Goal: Task Accomplishment & Management: Complete application form

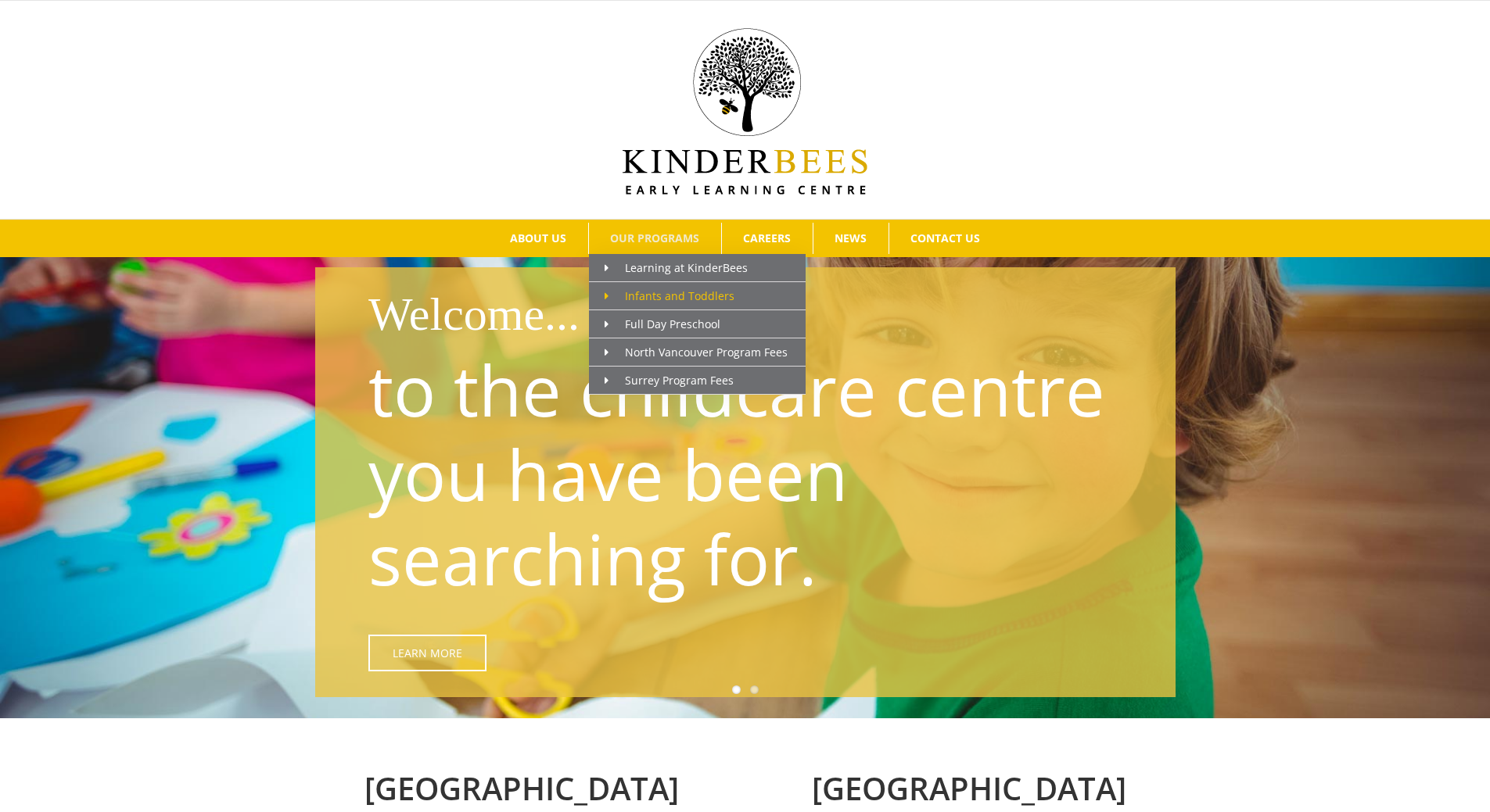
click at [661, 298] on span "Infants and Toddlers" at bounding box center [669, 296] width 130 height 15
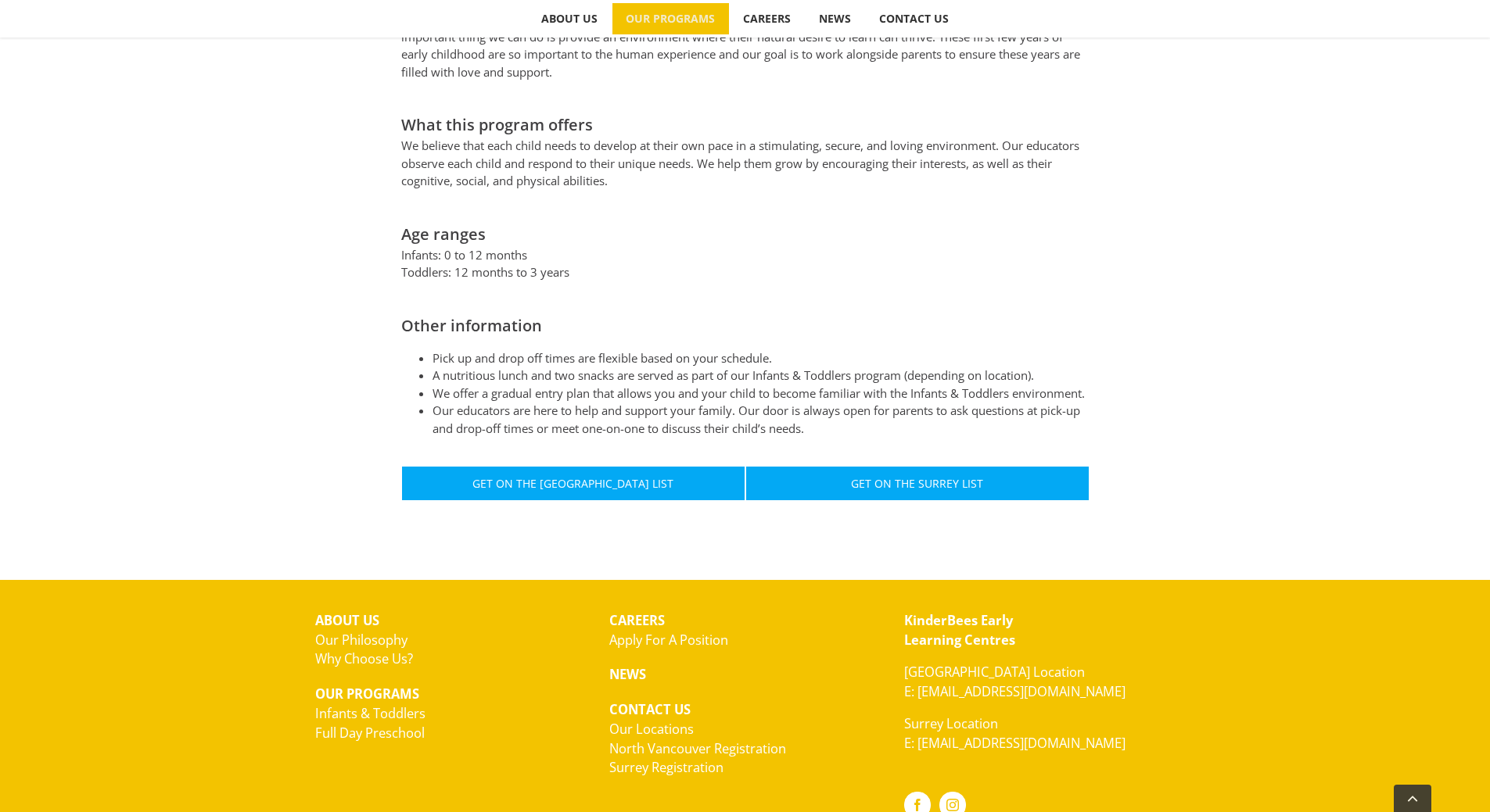
scroll to position [782, 0]
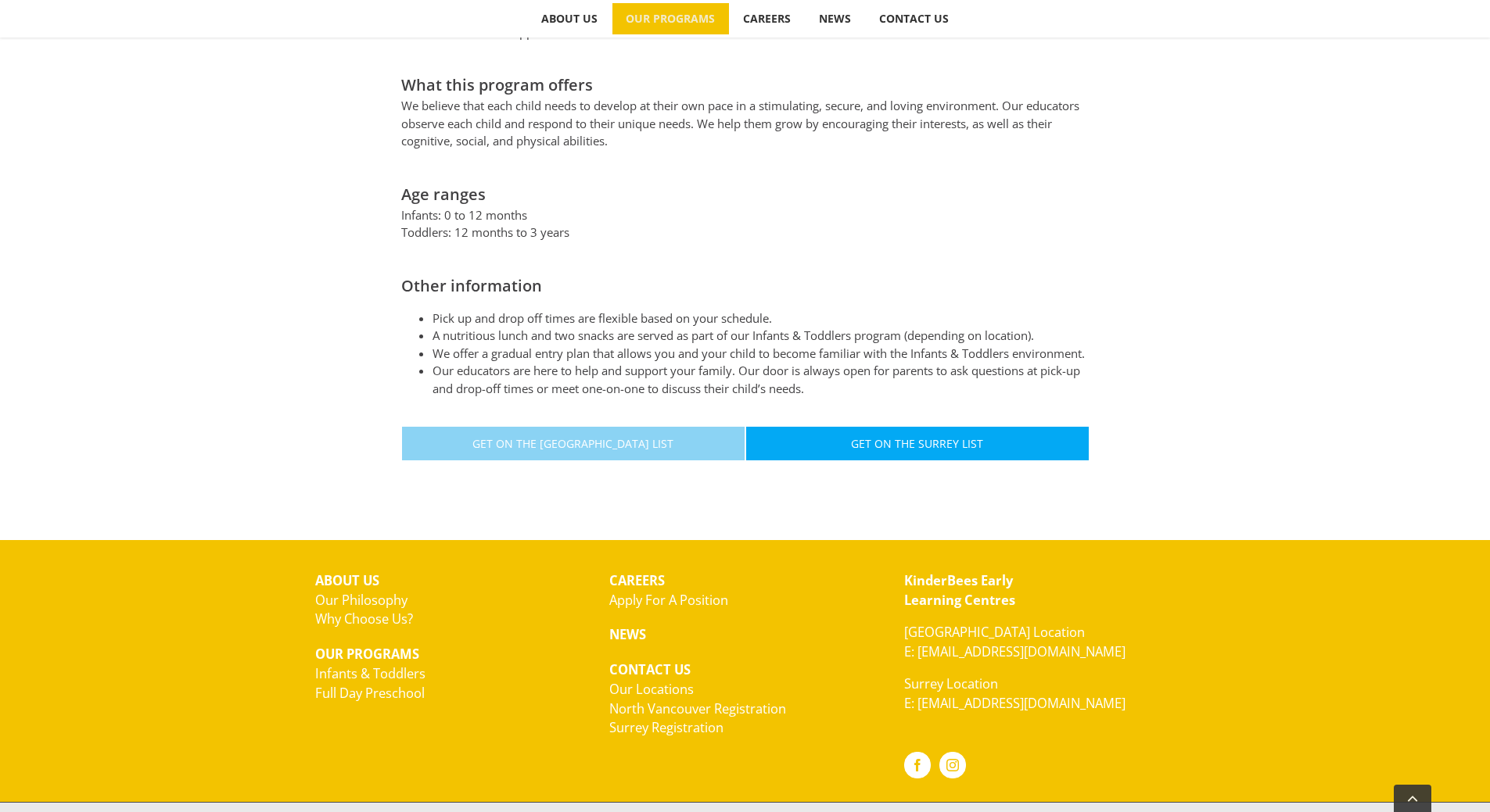
click at [624, 440] on span "Get On The North Vancouver List" at bounding box center [572, 443] width 201 height 13
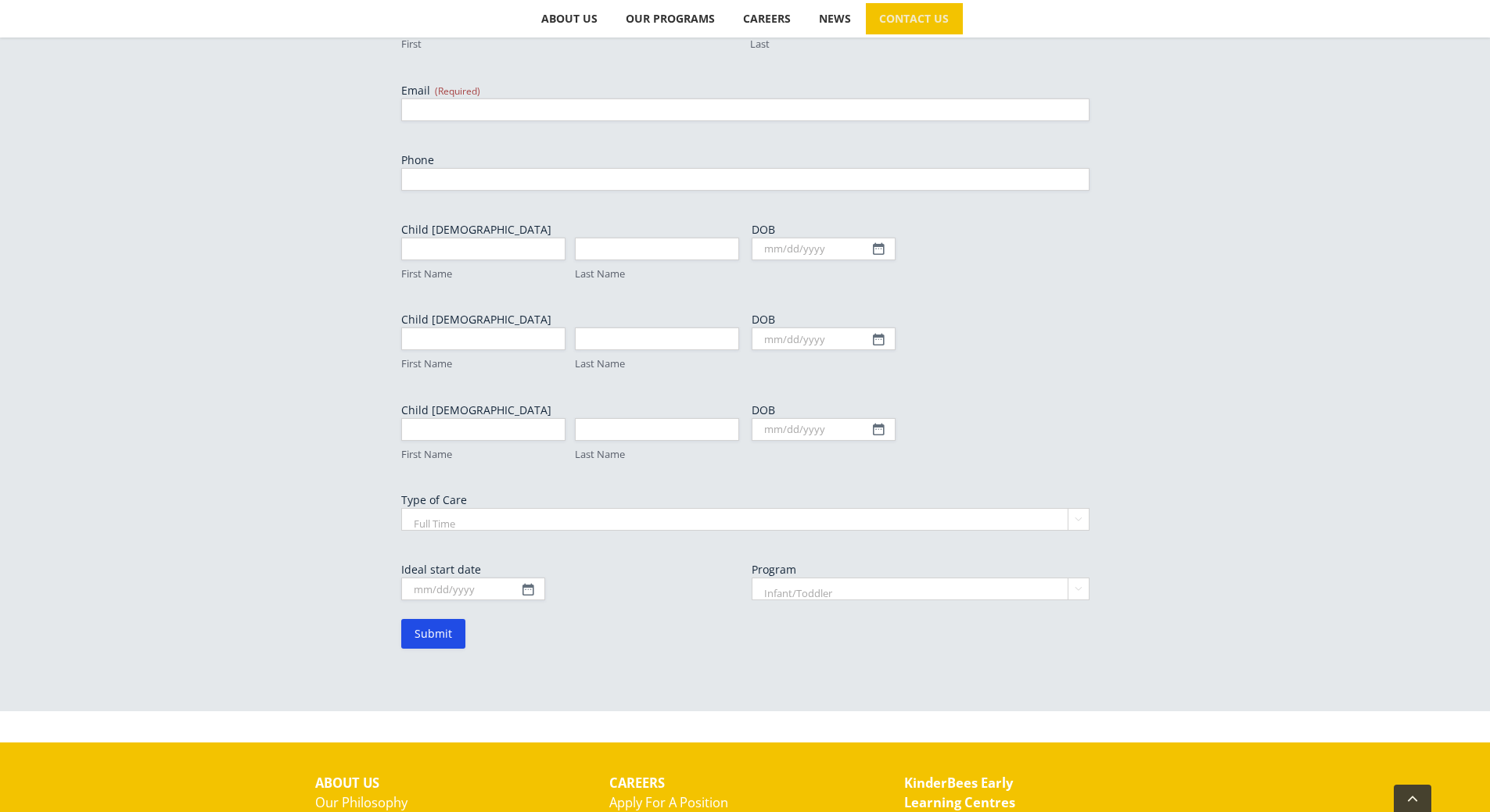
scroll to position [782, 0]
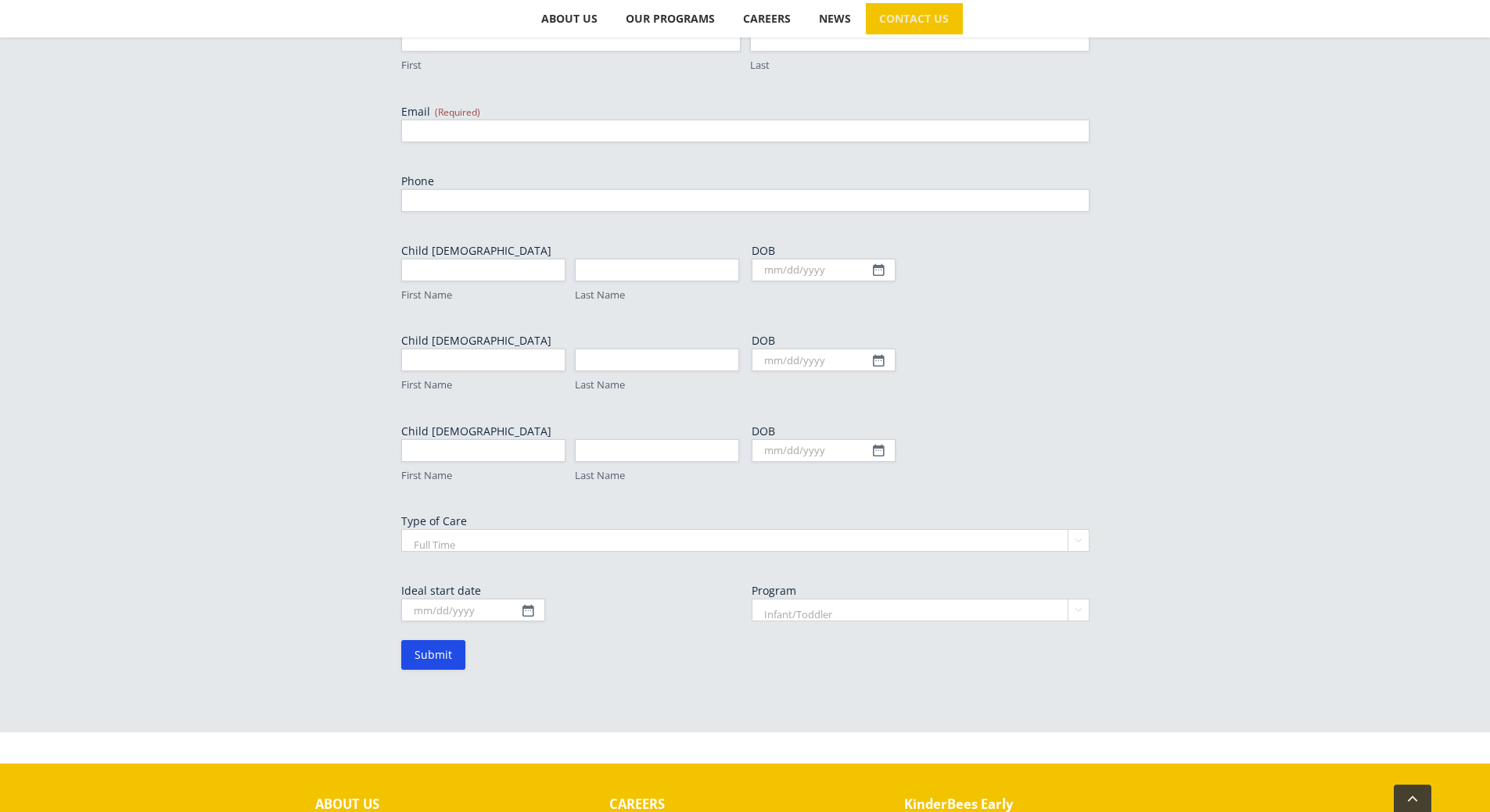
click at [1081, 529] on select "Full Time Part Time" at bounding box center [745, 540] width 688 height 23
click at [1193, 451] on div "To join our North Vancouver waiting list please fill out form below, email us a…" at bounding box center [745, 291] width 1490 height 882
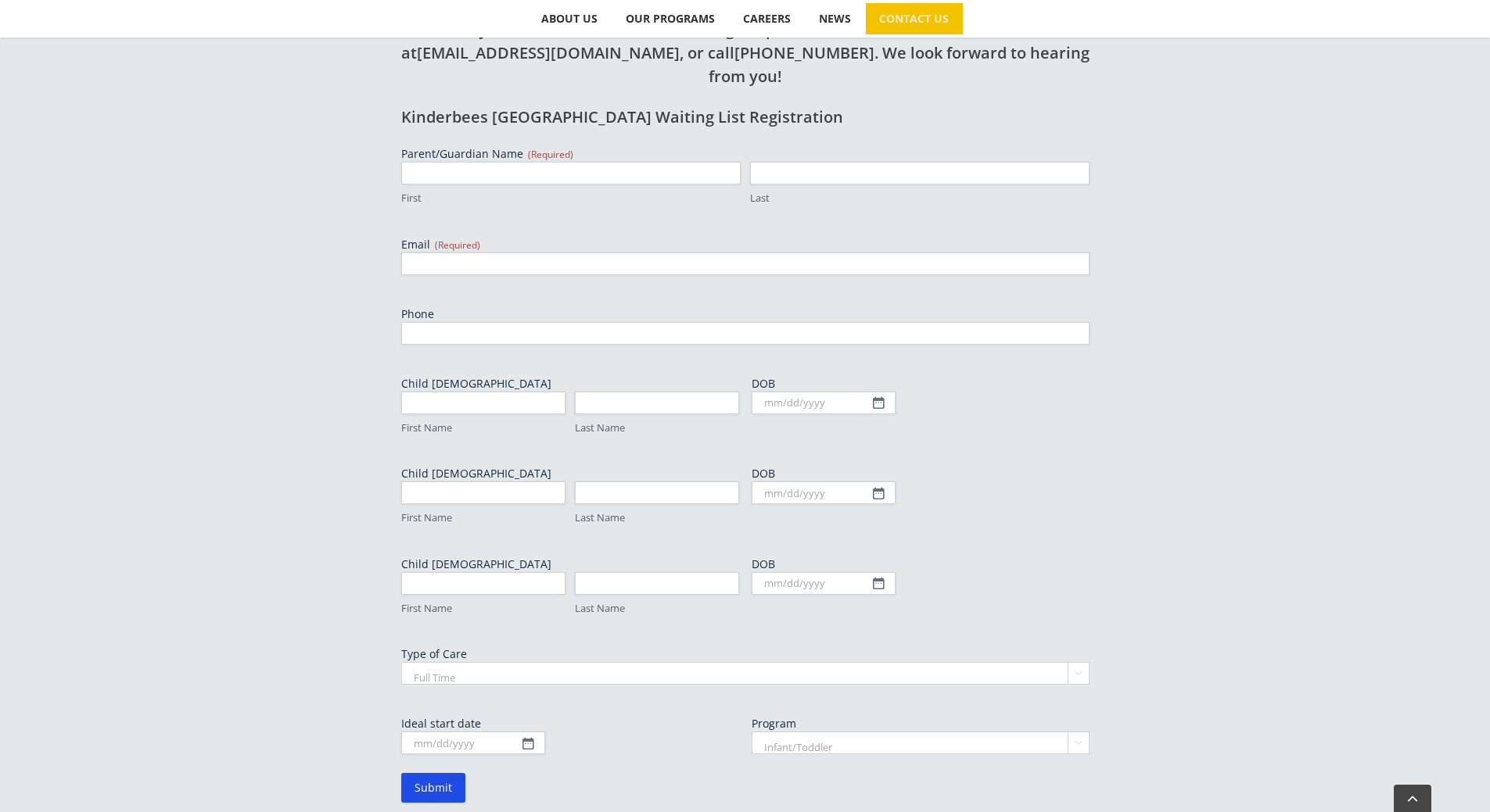
scroll to position [625, 0]
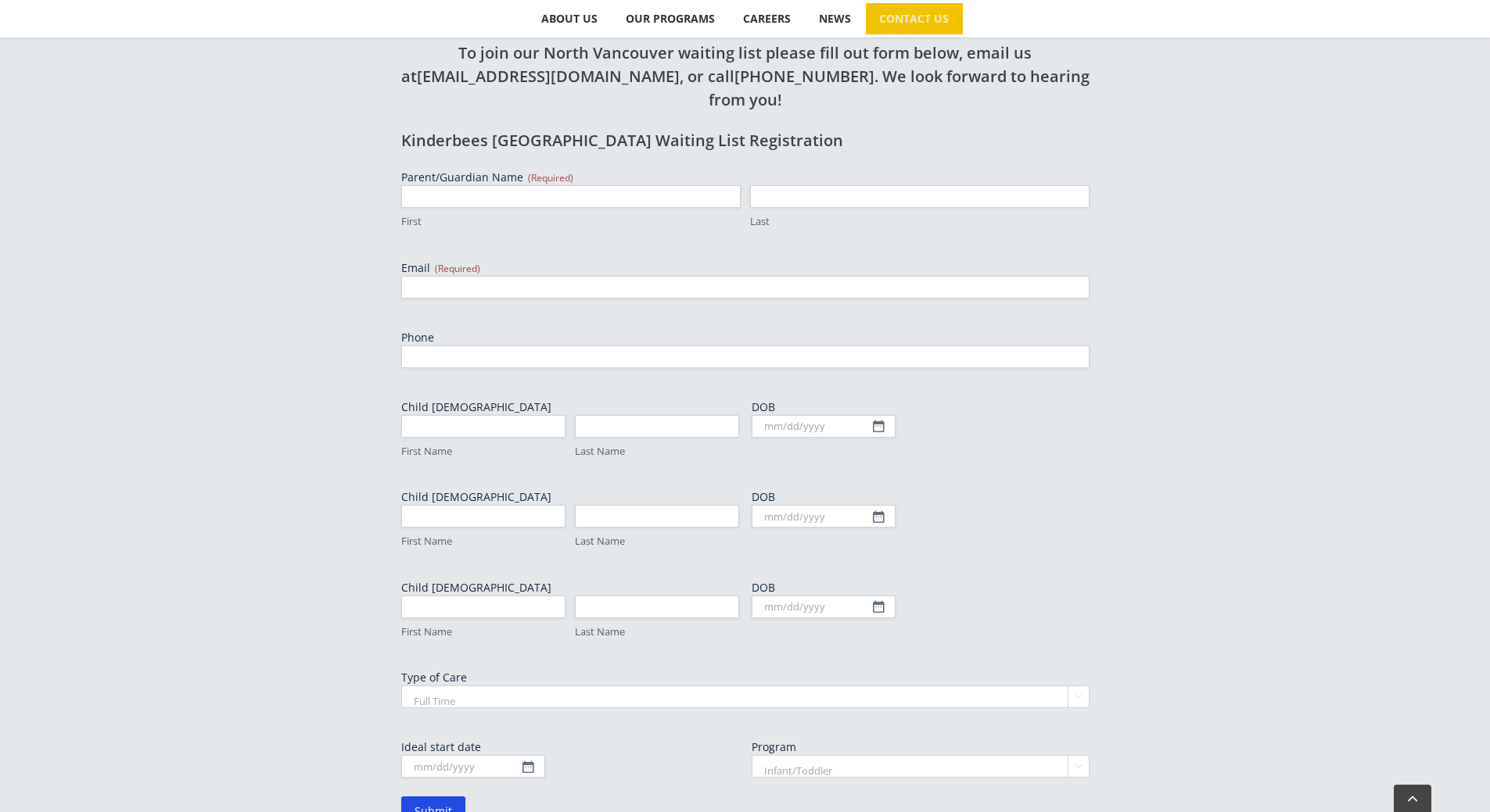
click at [528, 171] on span "(Required)" at bounding box center [551, 178] width 45 height 13
click at [524, 186] on input "First" at bounding box center [571, 197] width 339 height 23
type input "David"
type input "Neislon"
type input "Neilson"
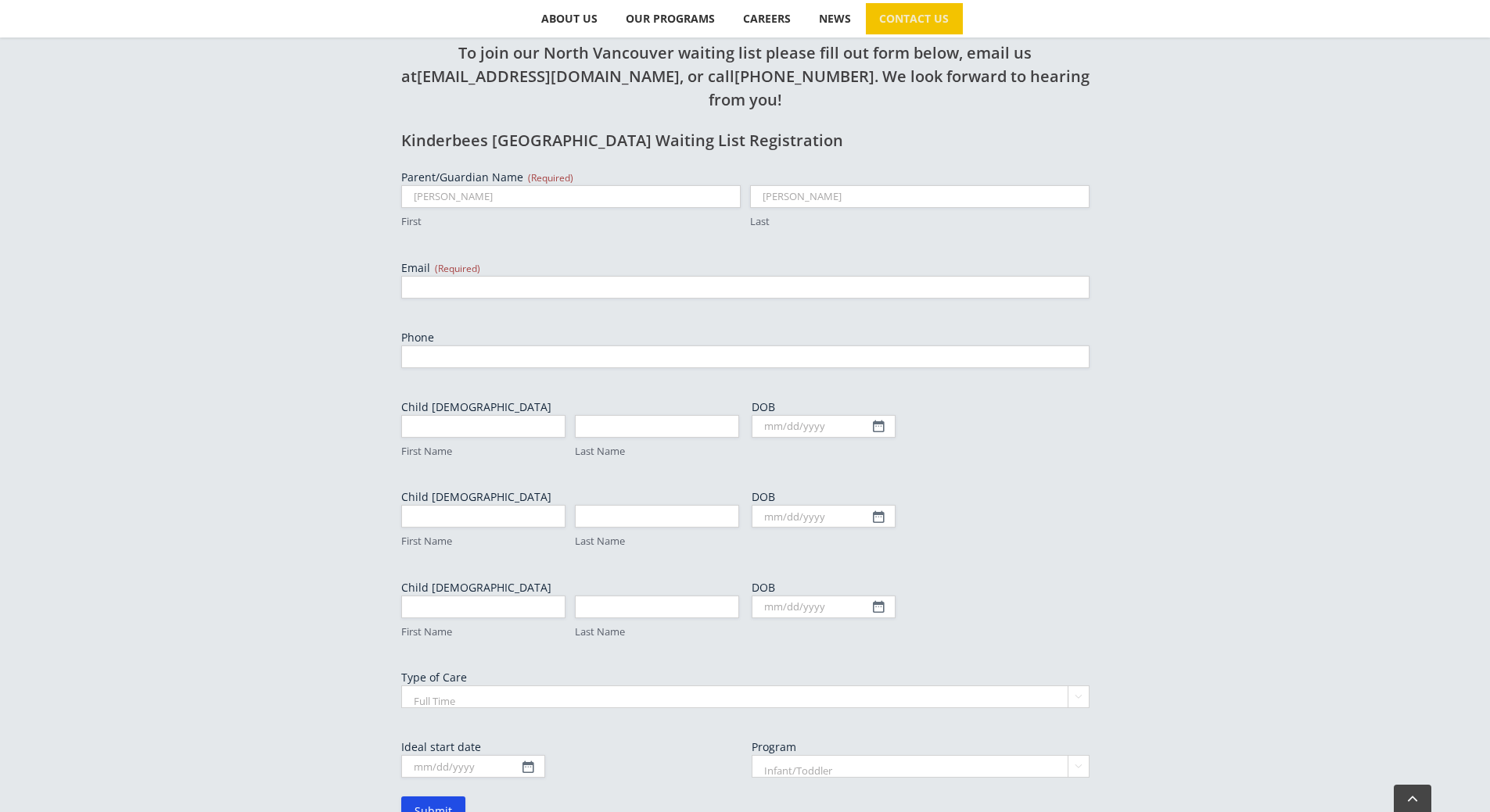
click at [1185, 262] on div "To join our North Vancouver waiting list please fill out form below, email us a…" at bounding box center [745, 447] width 1490 height 882
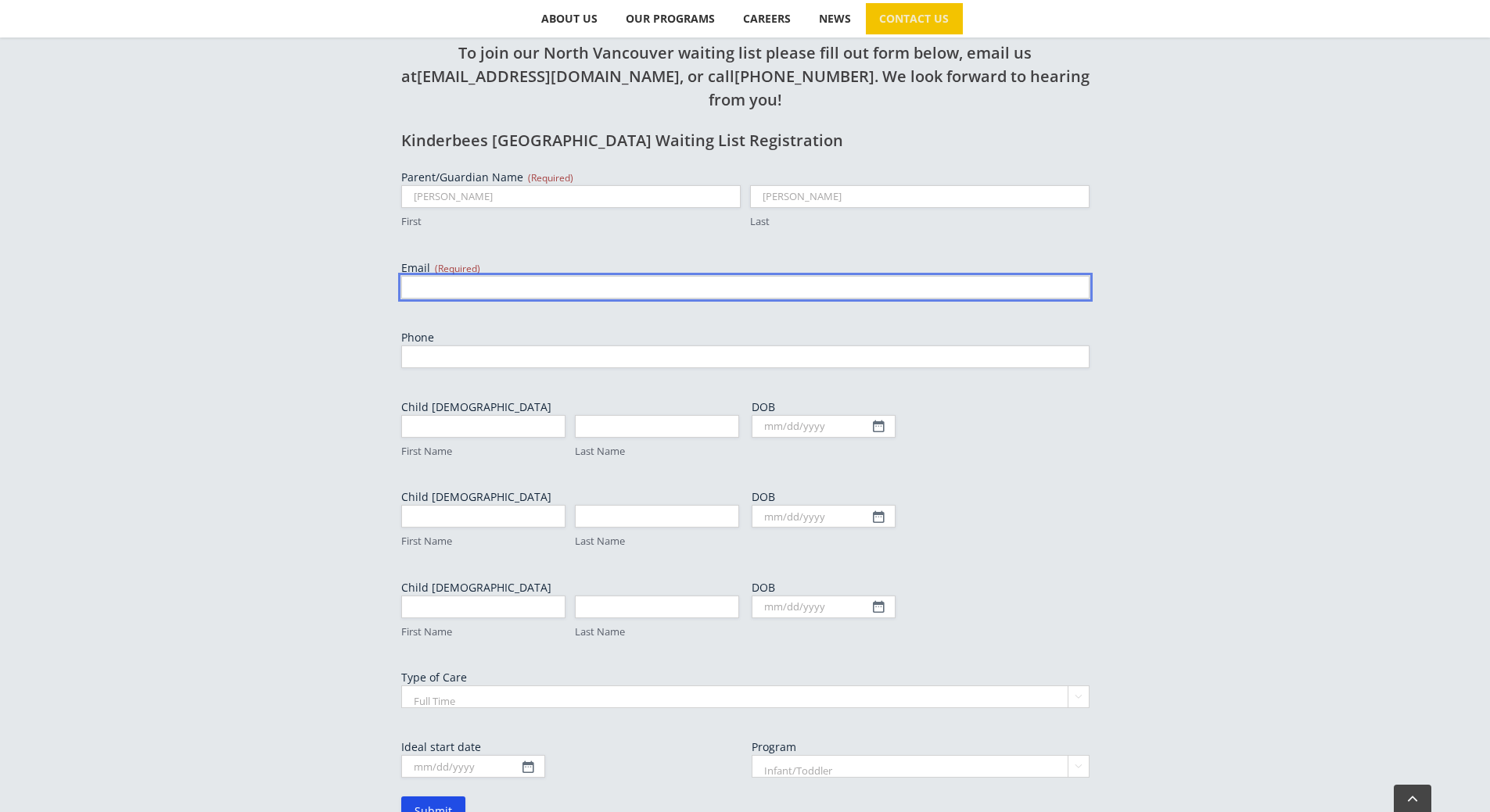
click at [863, 276] on input "Email (Required)" at bounding box center [745, 287] width 688 height 23
type input "d"
type input "neilsond68@gmail.com"
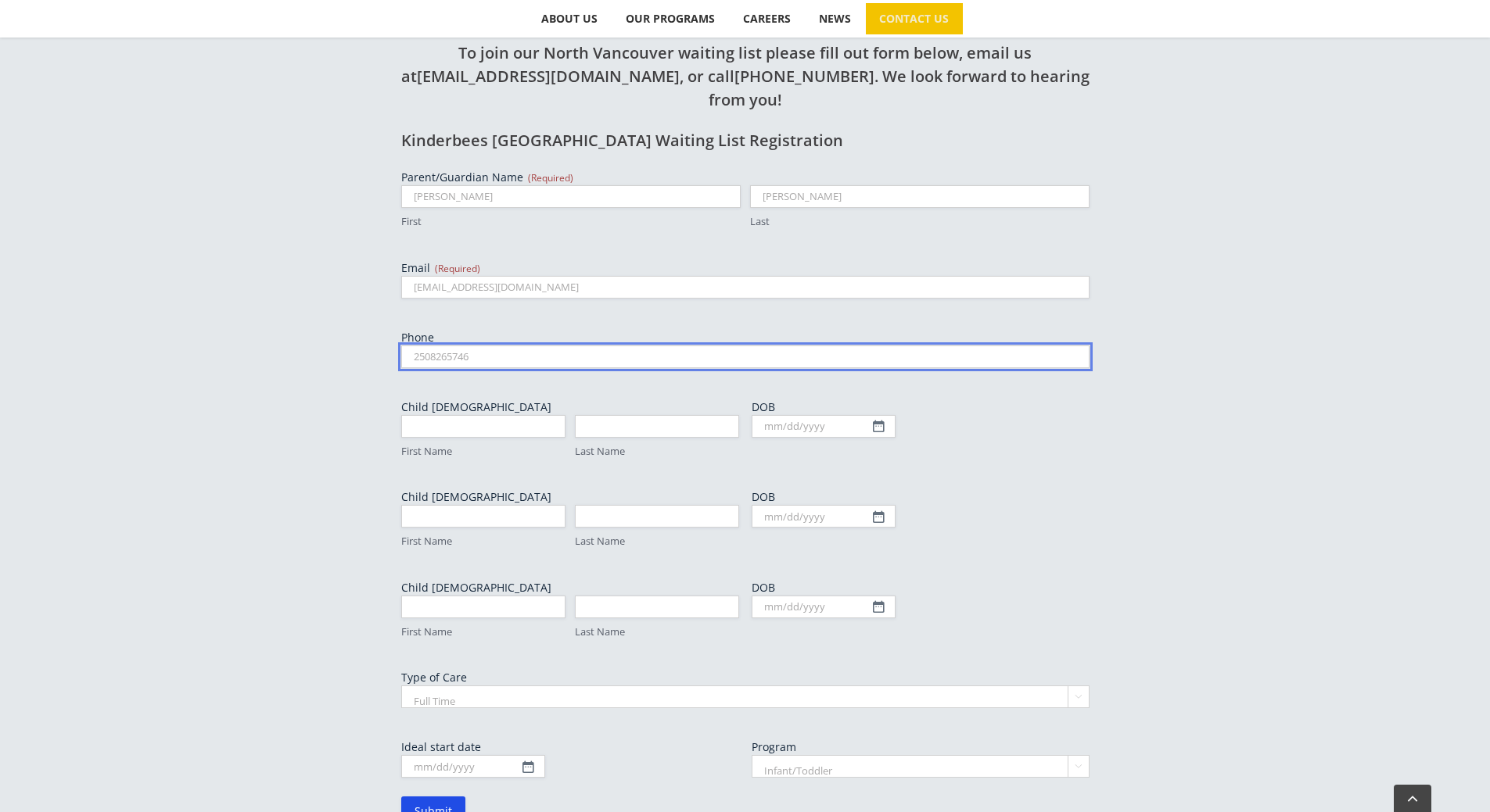
type input "2508265746"
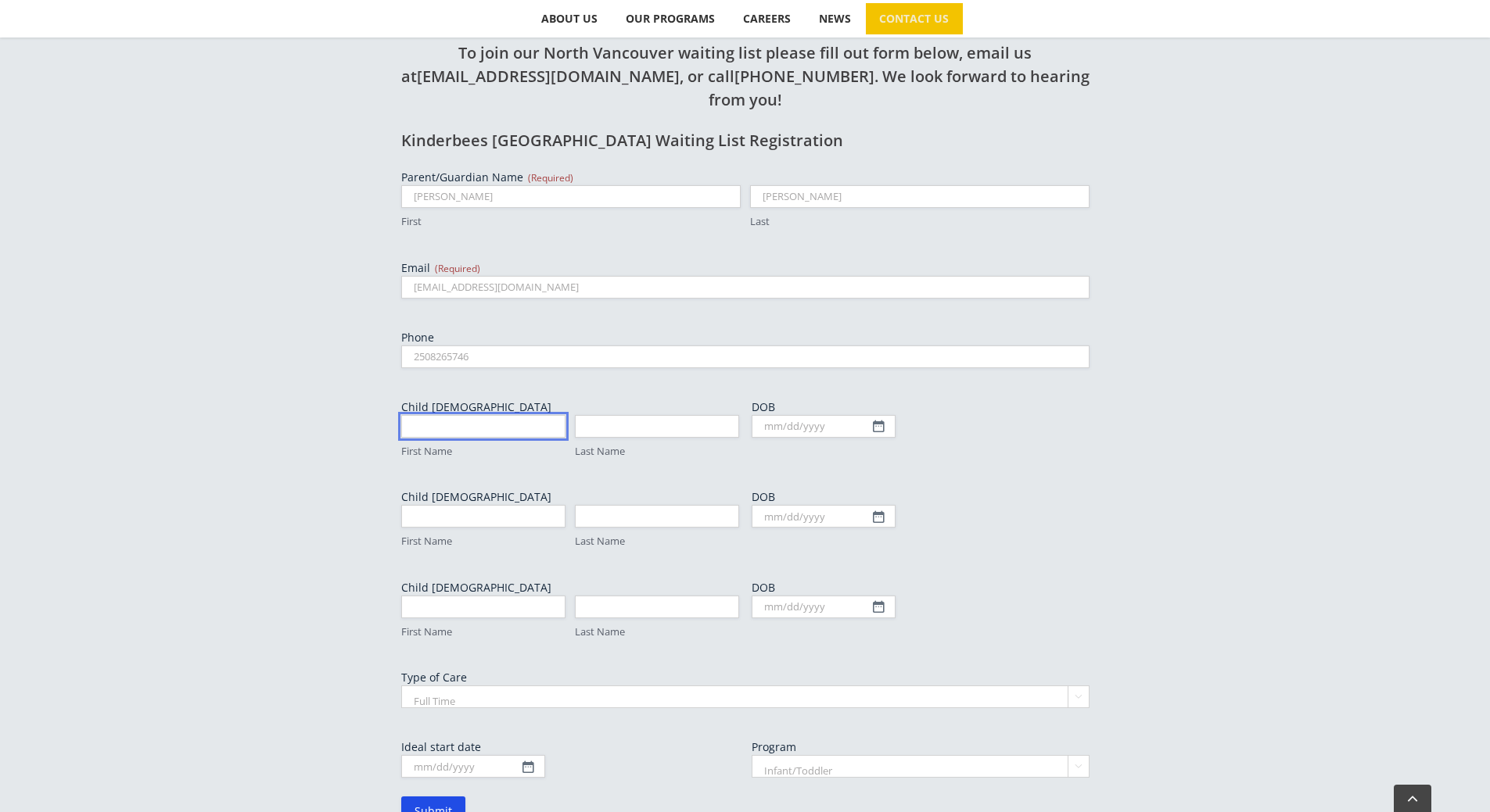
type input "D"
type input "J"
type input "Josephine"
type input "Neilson"
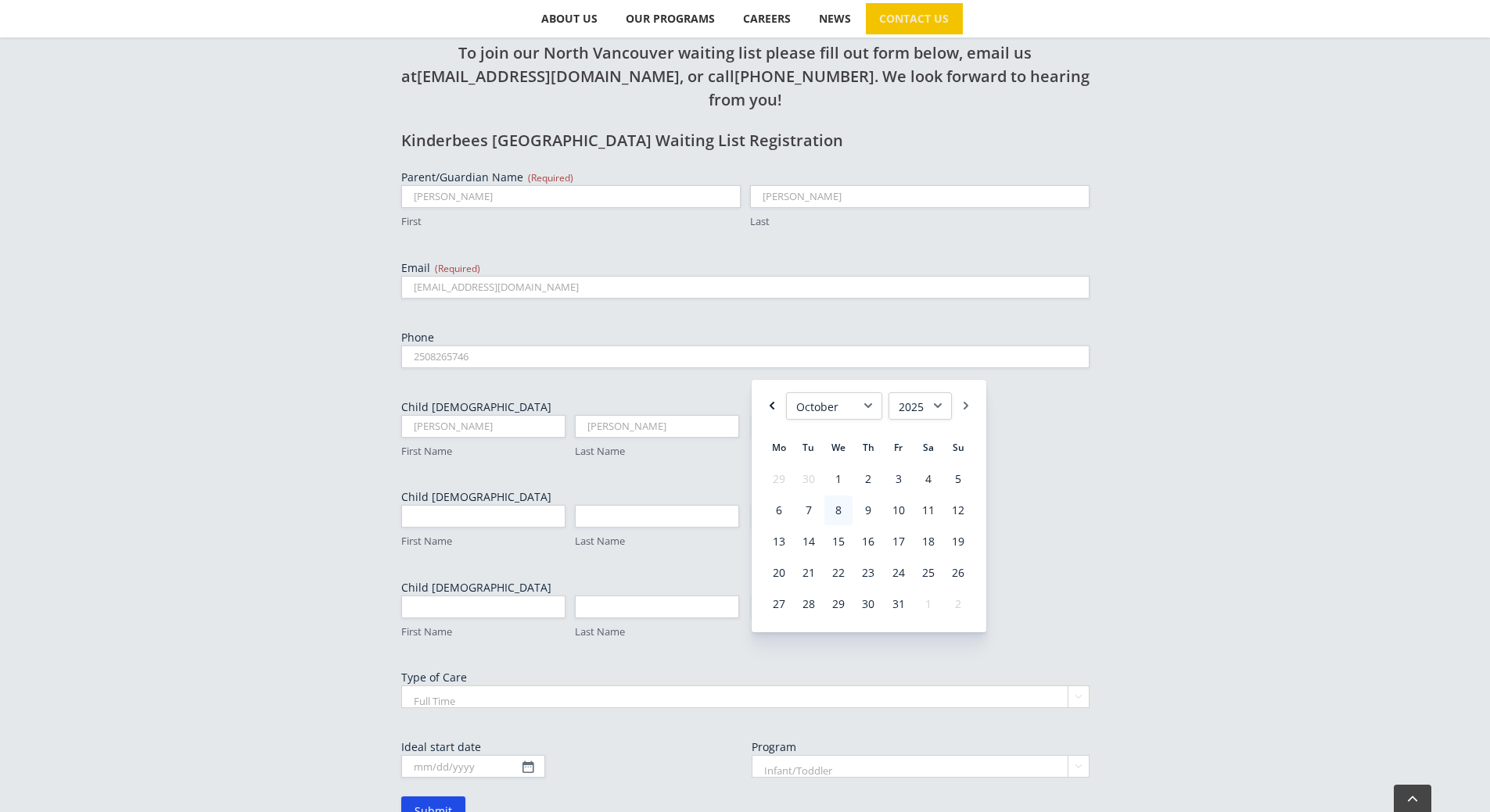
click at [771, 402] on link "Previous" at bounding box center [772, 406] width 15 height 27
click at [769, 407] on link "Previous" at bounding box center [772, 406] width 15 height 27
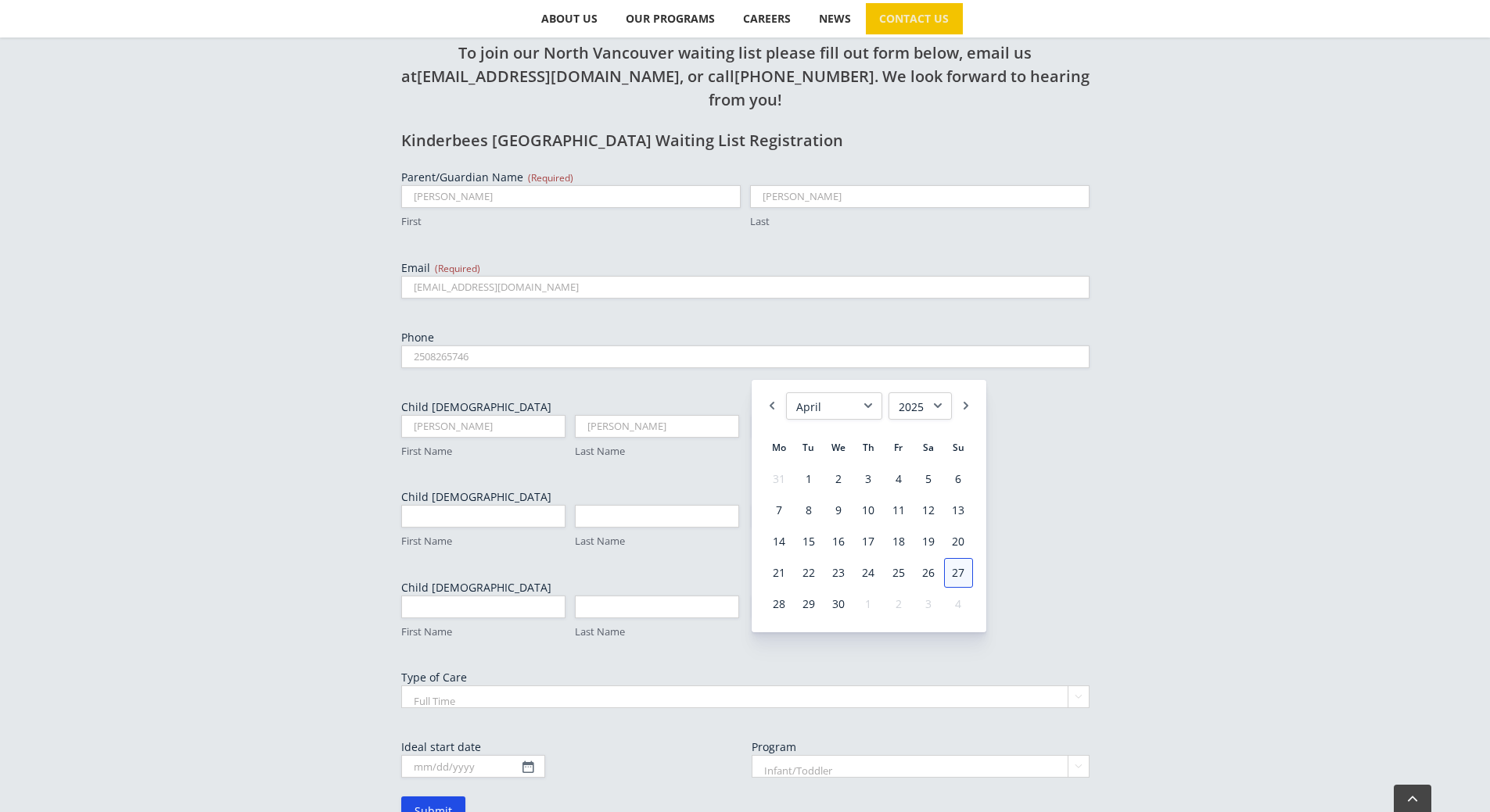
click at [956, 574] on link "27" at bounding box center [958, 572] width 28 height 29
type input "04/27/2025"
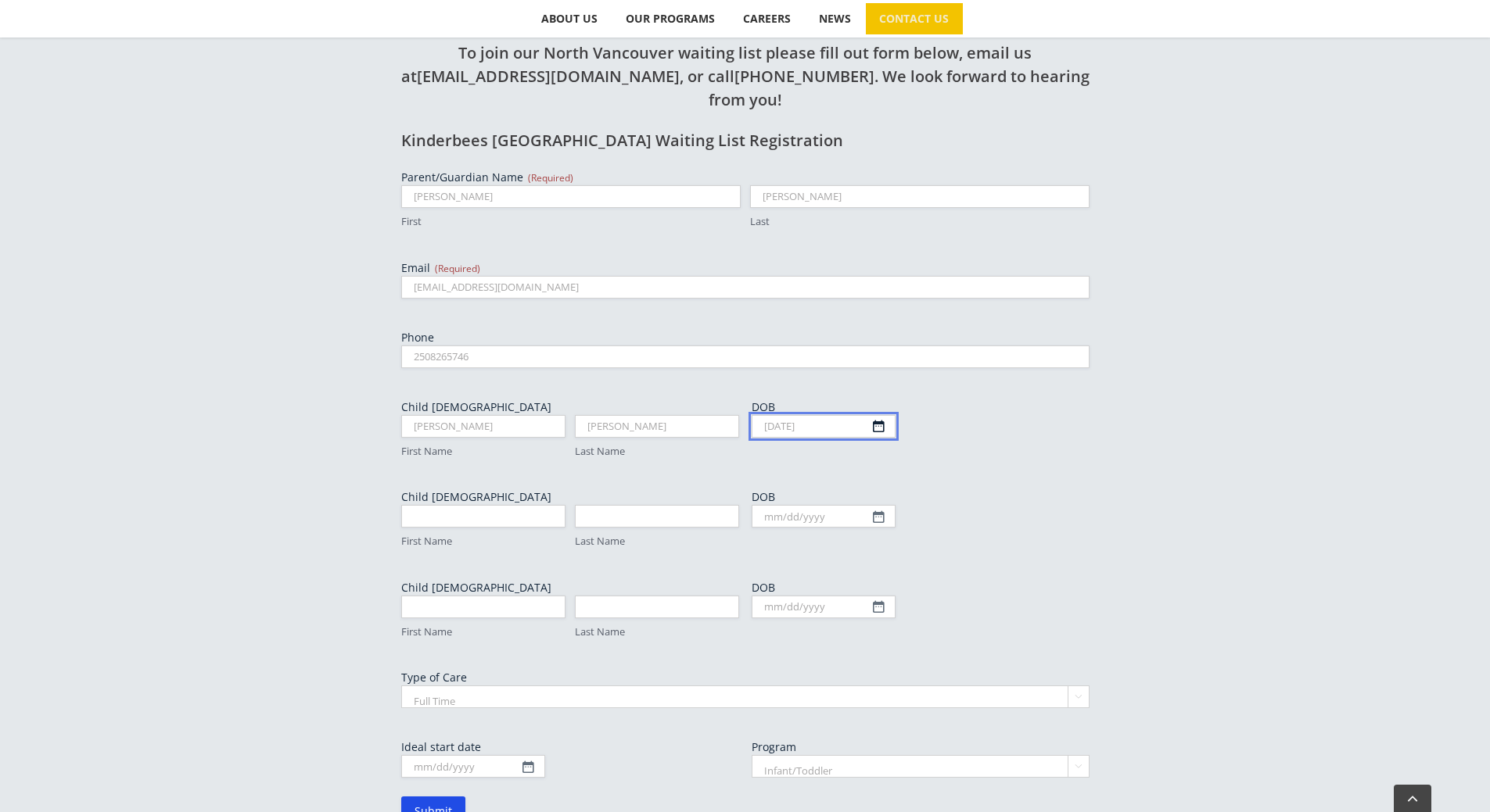
click at [835, 415] on input "04/27/2025" at bounding box center [824, 426] width 144 height 23
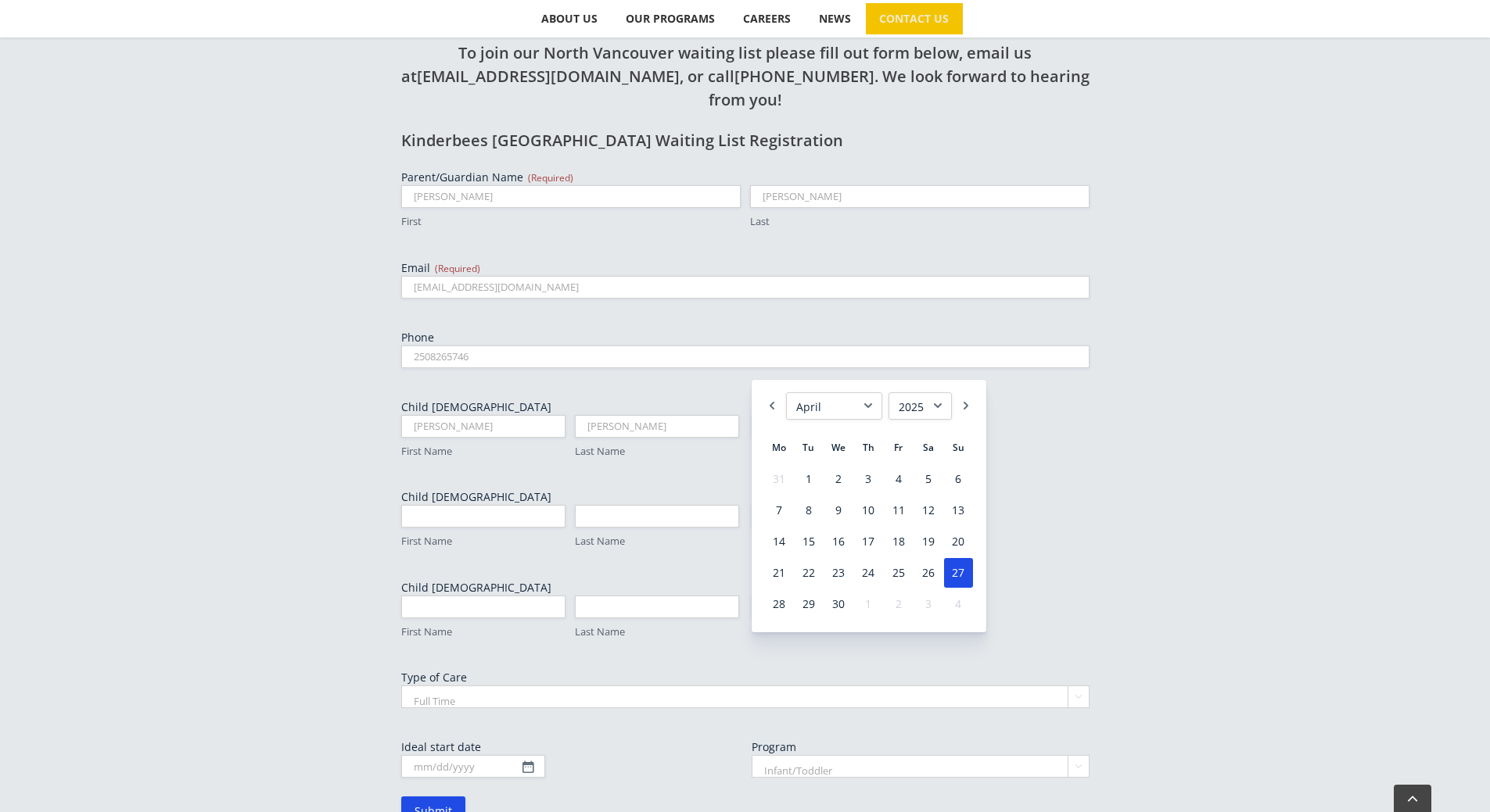
click at [1052, 402] on div "Parent/Guardian Name (Required) David First Neilson Last Email (Required) neils…" at bounding box center [745, 474] width 688 height 608
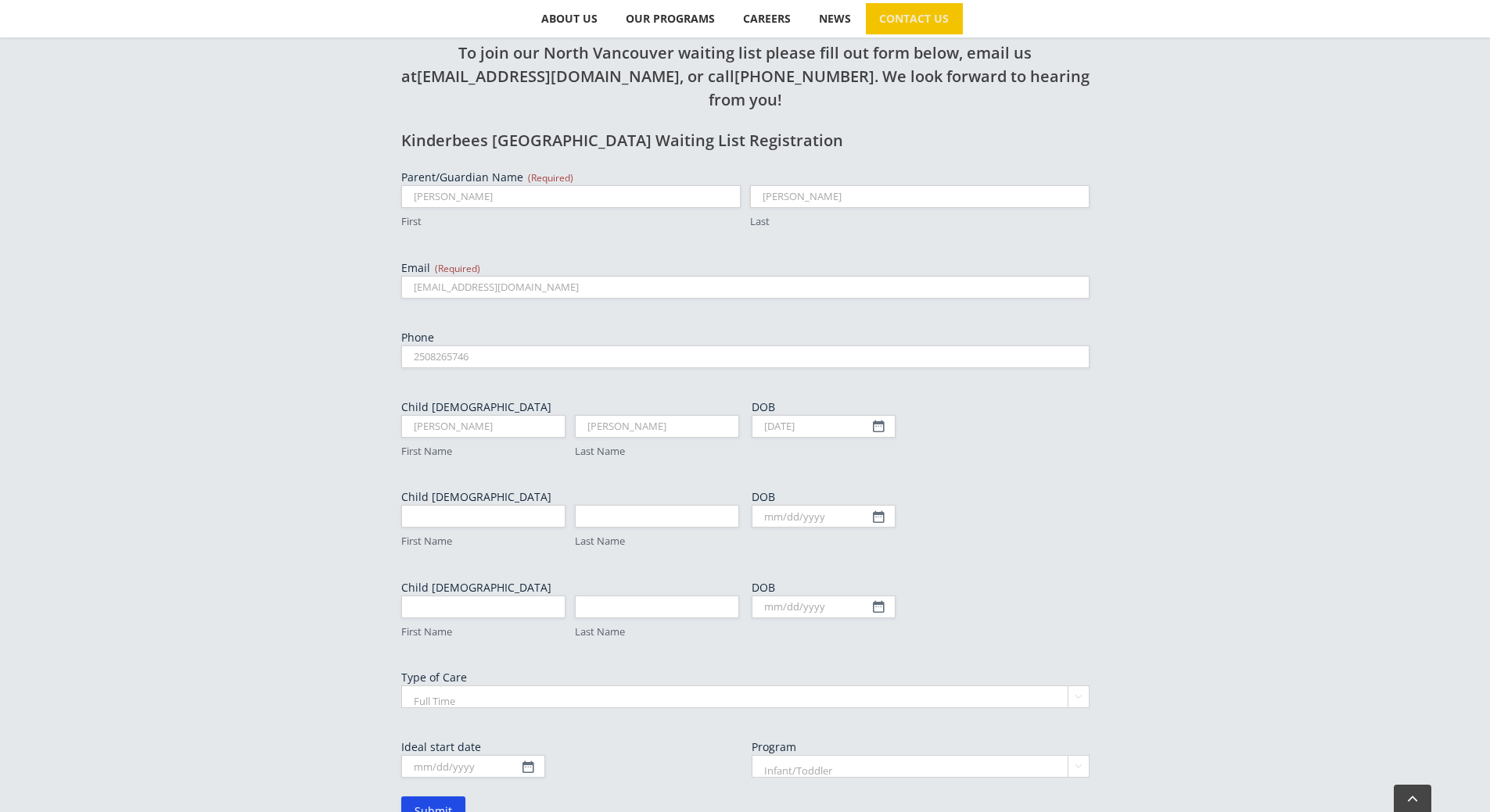
click at [463, 685] on select "Full Time Part Time" at bounding box center [745, 696] width 688 height 23
click at [401, 685] on select "Full Time Part Time" at bounding box center [745, 696] width 688 height 23
click at [330, 663] on div "To join our North Vancouver waiting list please fill out form below, email us a…" at bounding box center [744, 440] width 860 height 867
click at [467, 755] on input "Ideal start date" at bounding box center [473, 767] width 144 height 23
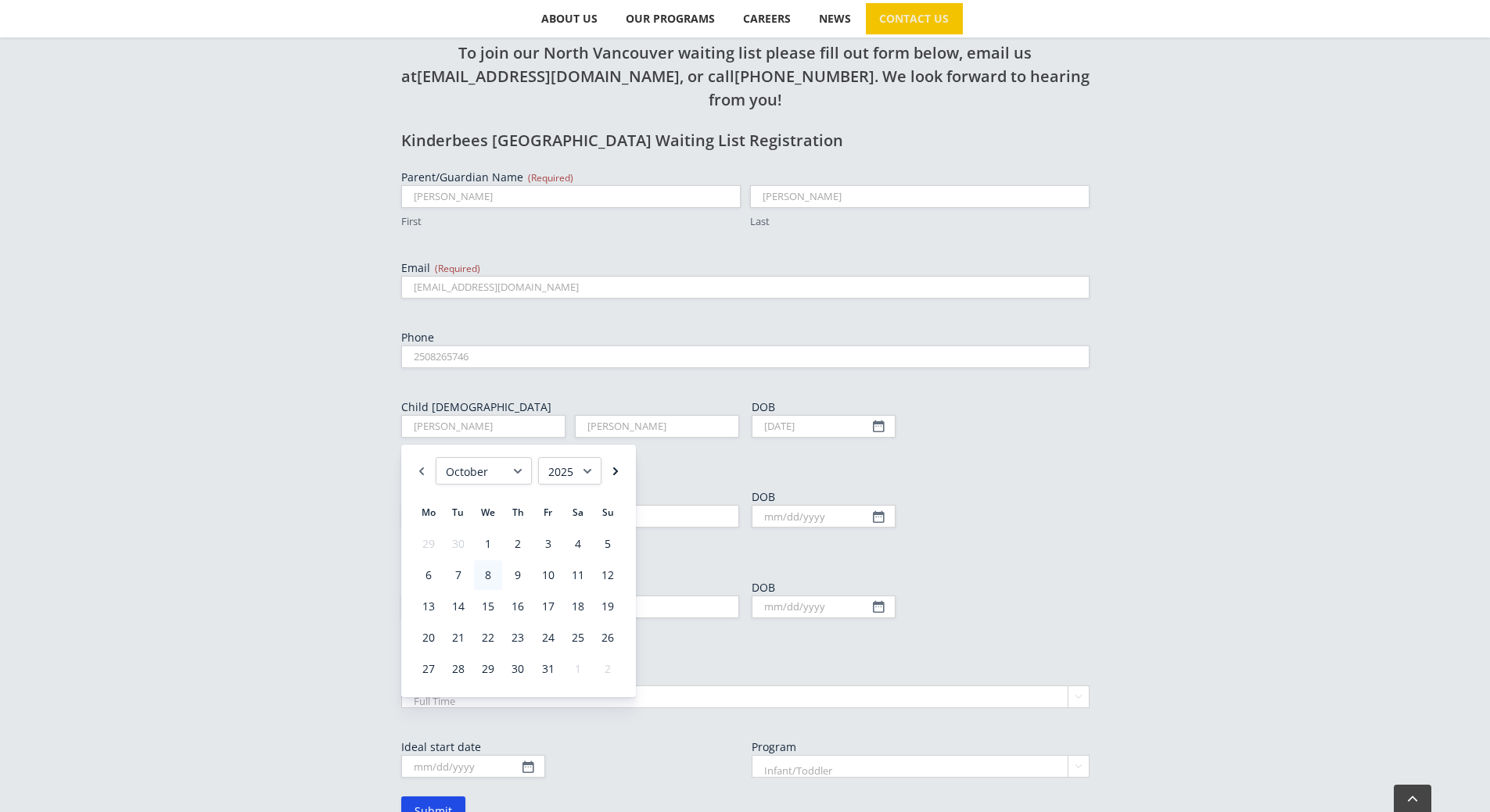
click at [612, 474] on link "Next" at bounding box center [615, 471] width 15 height 27
click at [613, 474] on link "Next" at bounding box center [615, 471] width 15 height 27
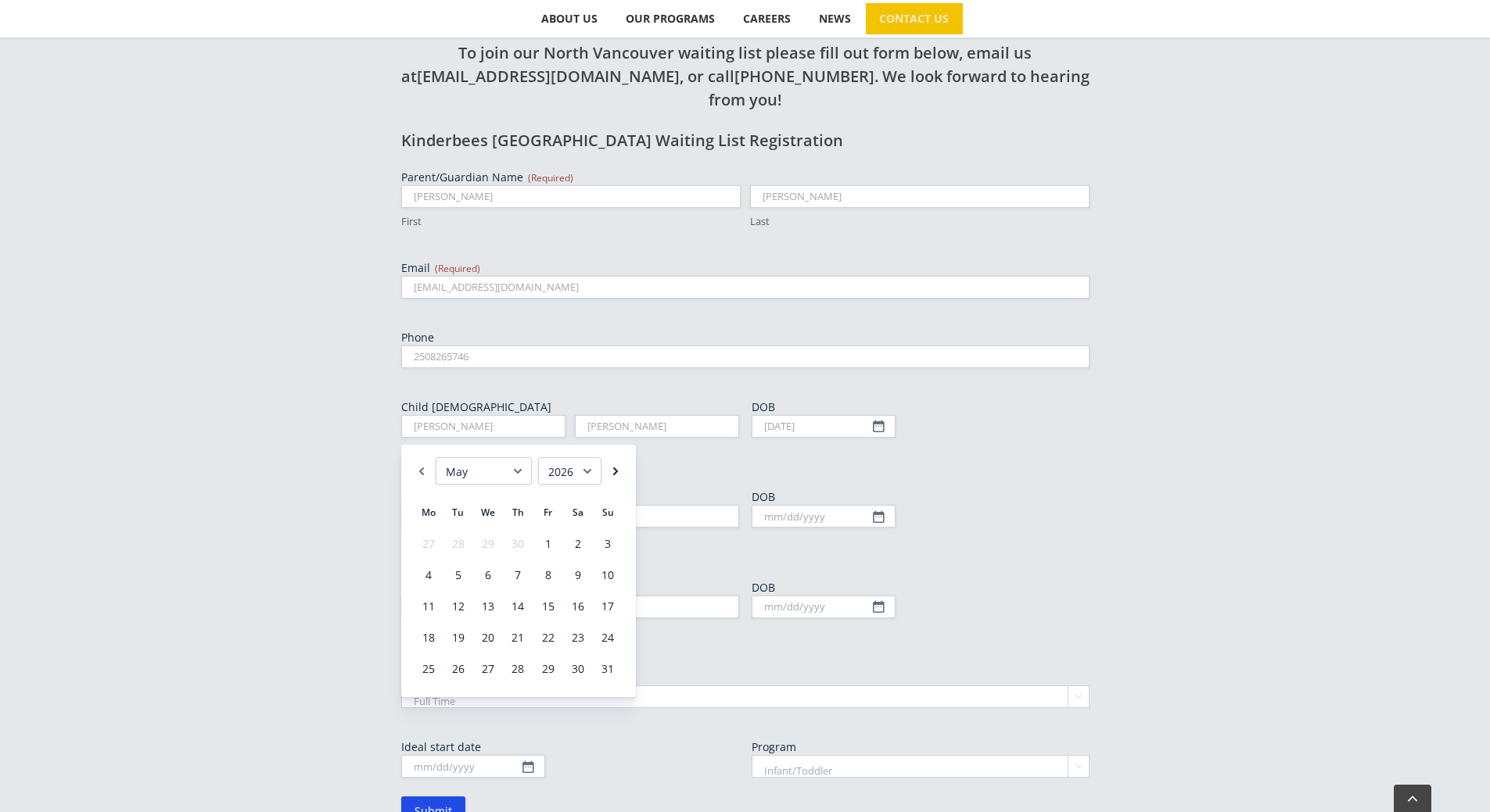
click at [613, 474] on link "Next" at bounding box center [615, 471] width 15 height 27
click at [488, 543] on link "1" at bounding box center [488, 543] width 28 height 29
type input "07/01/2026"
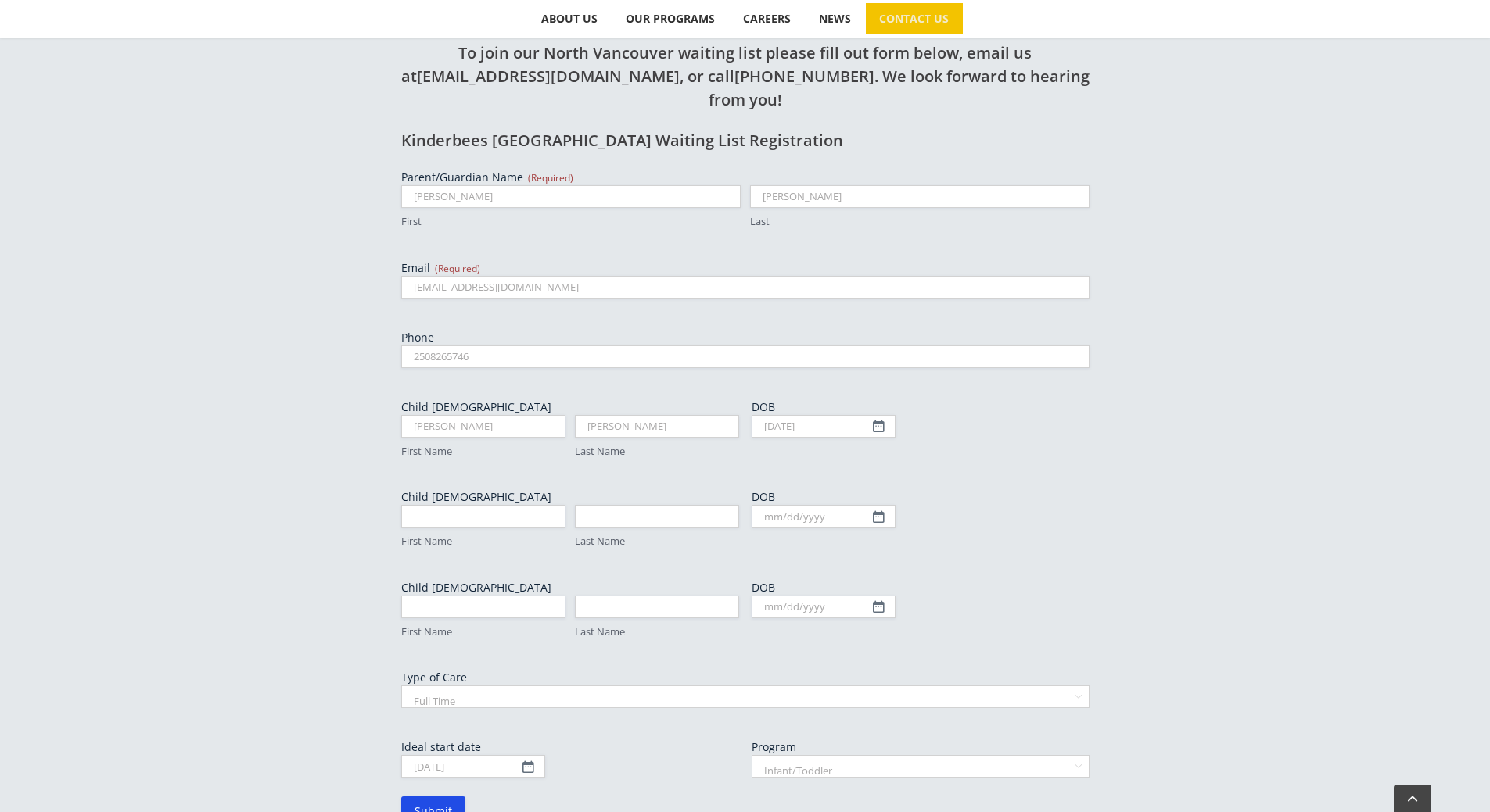
click at [871, 755] on select "Infant/Toddler Preschool" at bounding box center [920, 767] width 337 height 23
click at [1309, 681] on div "To join our North Vancouver waiting list please fill out form below, email us a…" at bounding box center [745, 447] width 1490 height 882
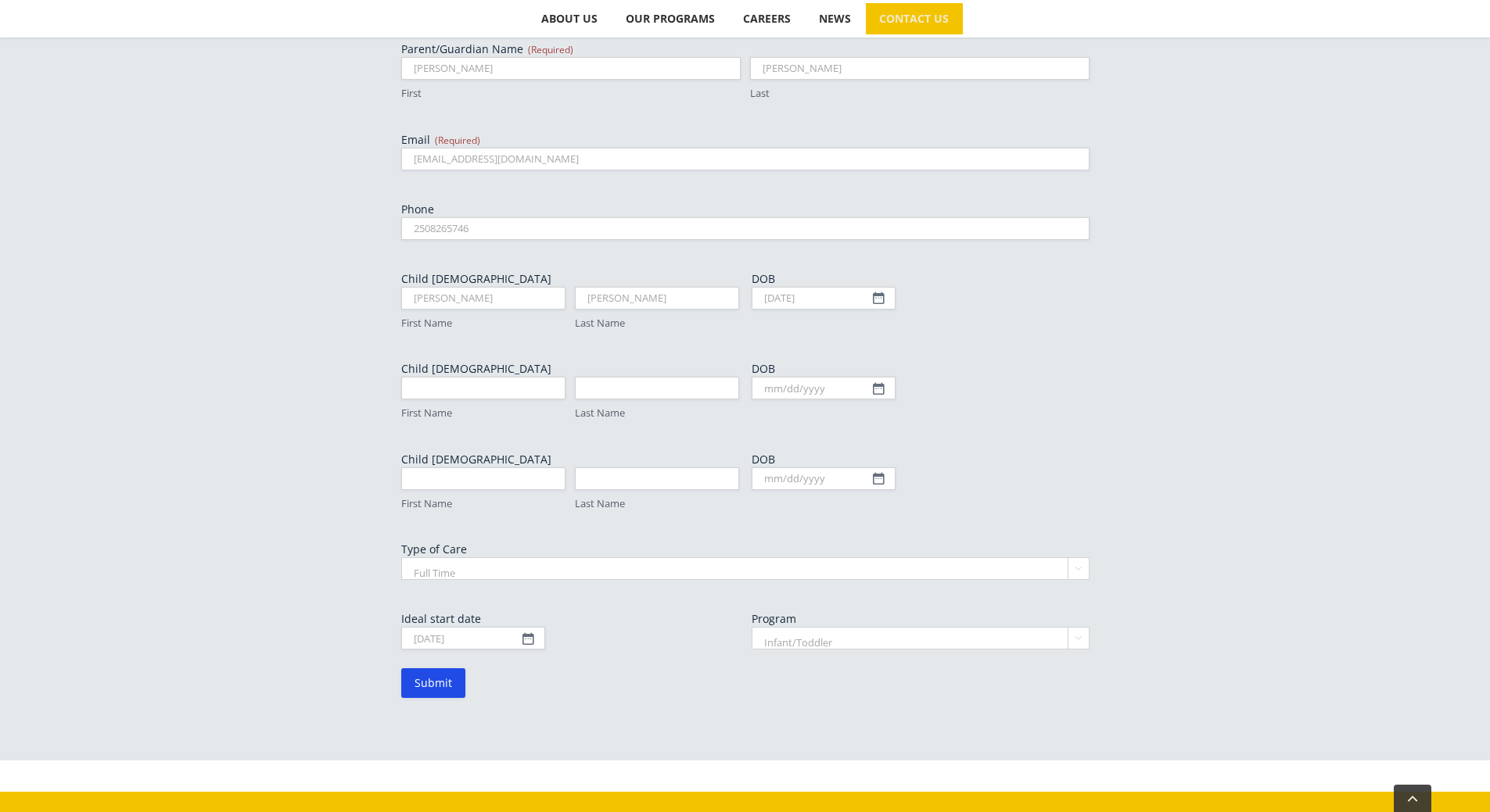
scroll to position [734, 0]
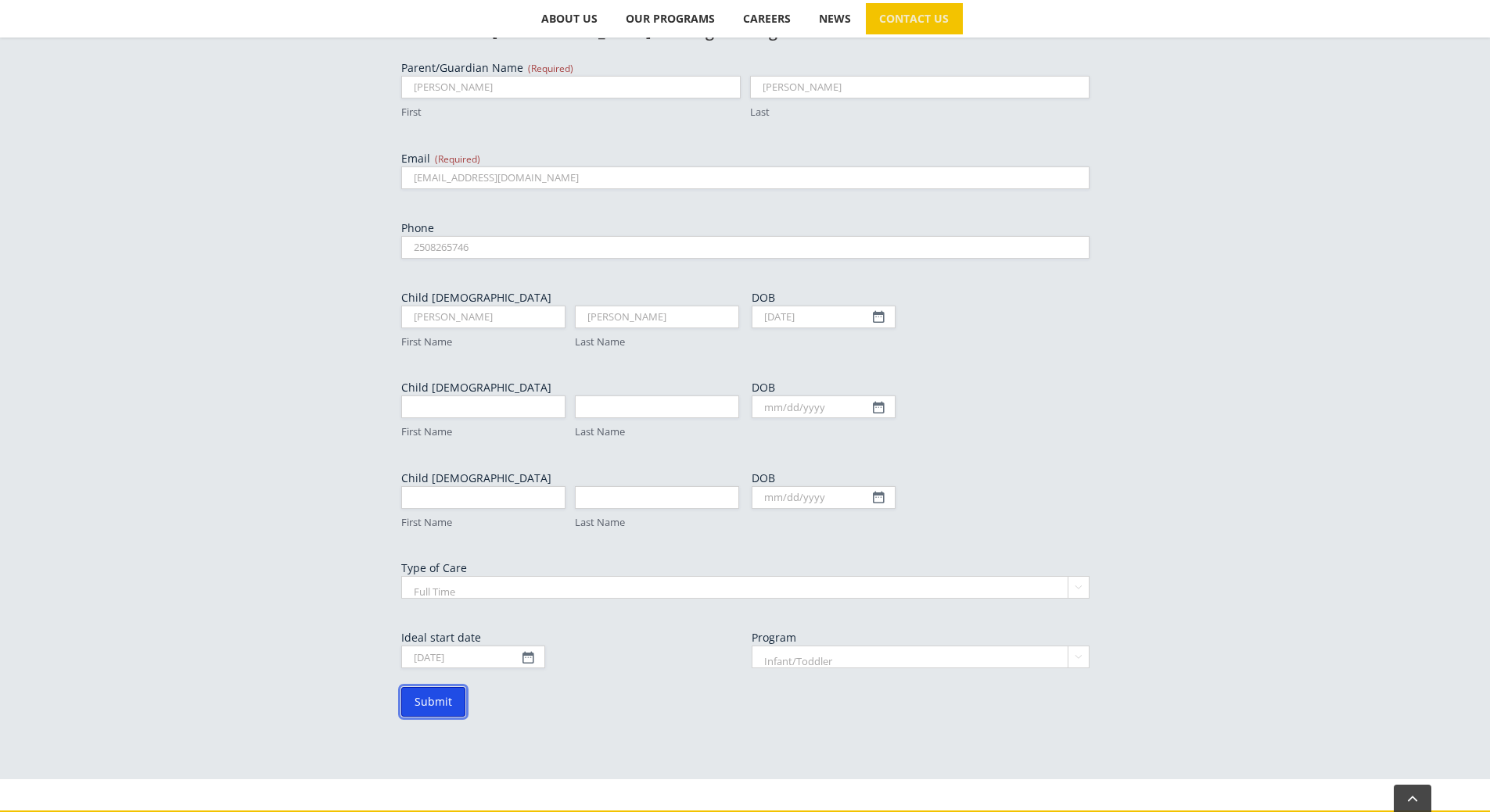
click at [445, 687] on input "Submit" at bounding box center [433, 701] width 64 height 29
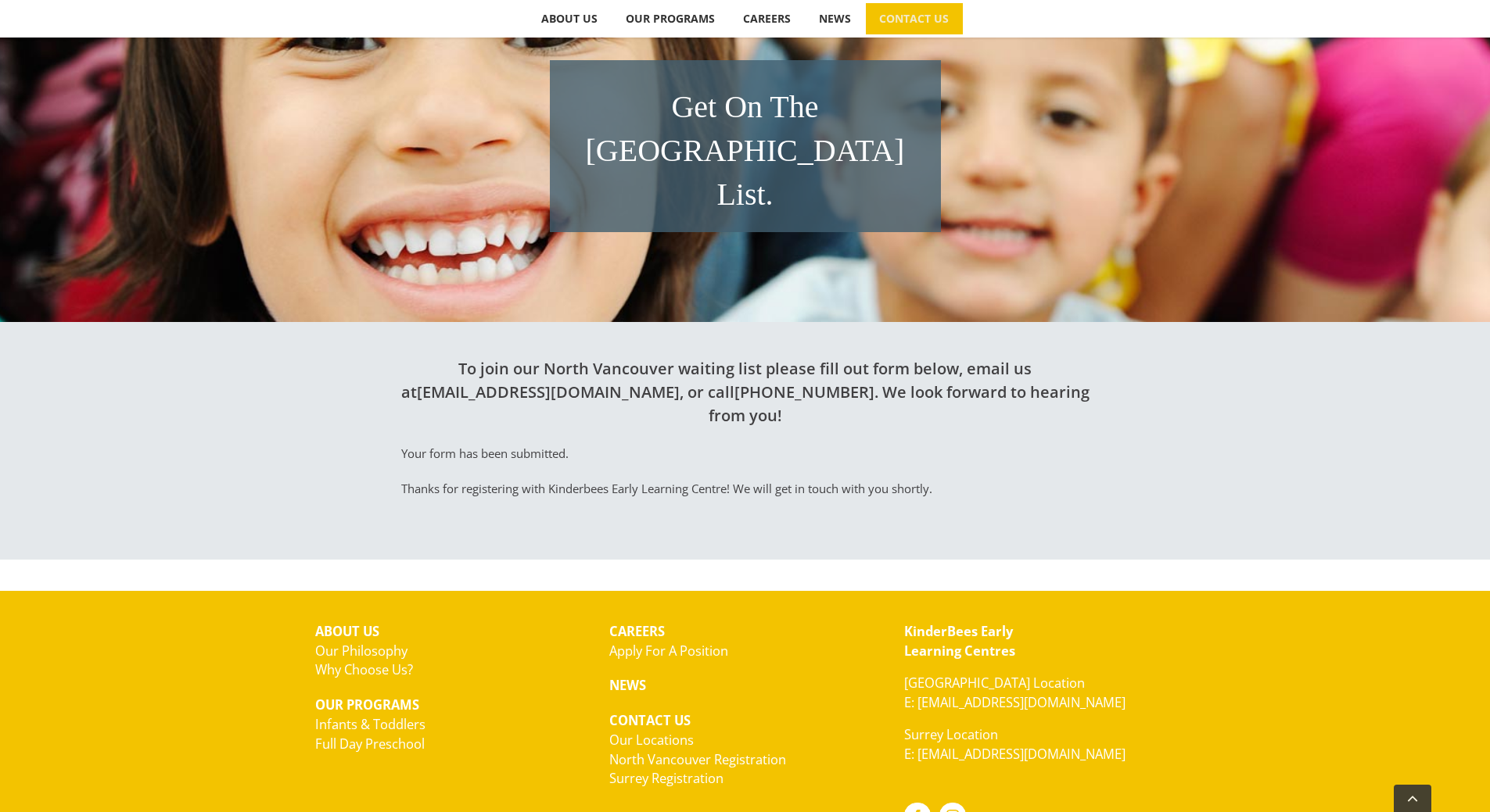
scroll to position [324, 0]
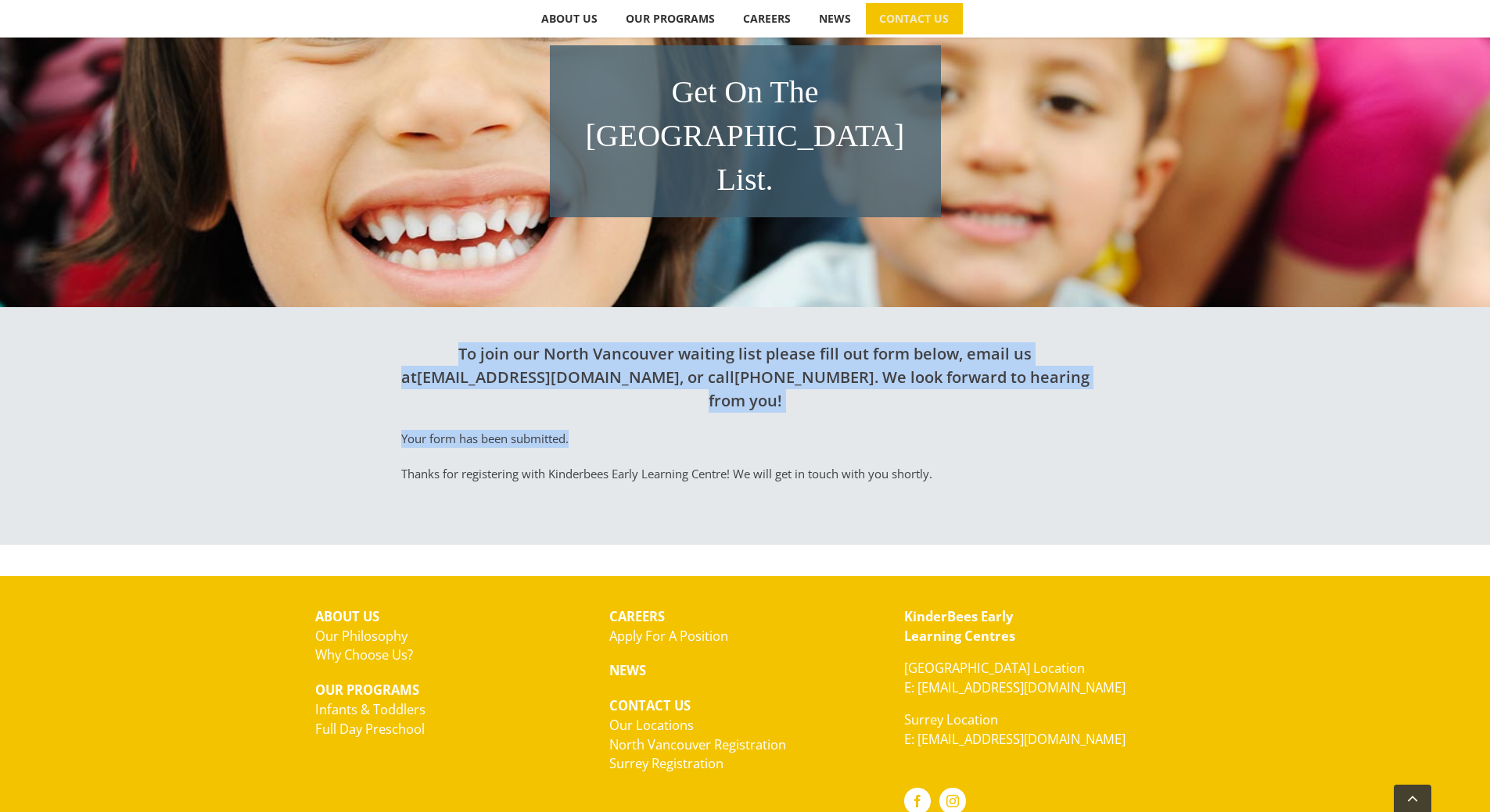
drag, startPoint x: 426, startPoint y: 316, endPoint x: 1131, endPoint y: 349, distance: 705.8
click at [1131, 349] on div "To join our North Vancouver waiting list please fill out form below, email us a…" at bounding box center [744, 418] width 860 height 223
click at [1129, 338] on div "To join our North Vancouver waiting list please fill out form below, email us a…" at bounding box center [744, 418] width 860 height 223
drag, startPoint x: 1129, startPoint y: 333, endPoint x: 339, endPoint y: 307, distance: 790.4
click at [339, 307] on div "To join our North Vancouver waiting list please fill out form below, email us a…" at bounding box center [744, 418] width 860 height 223
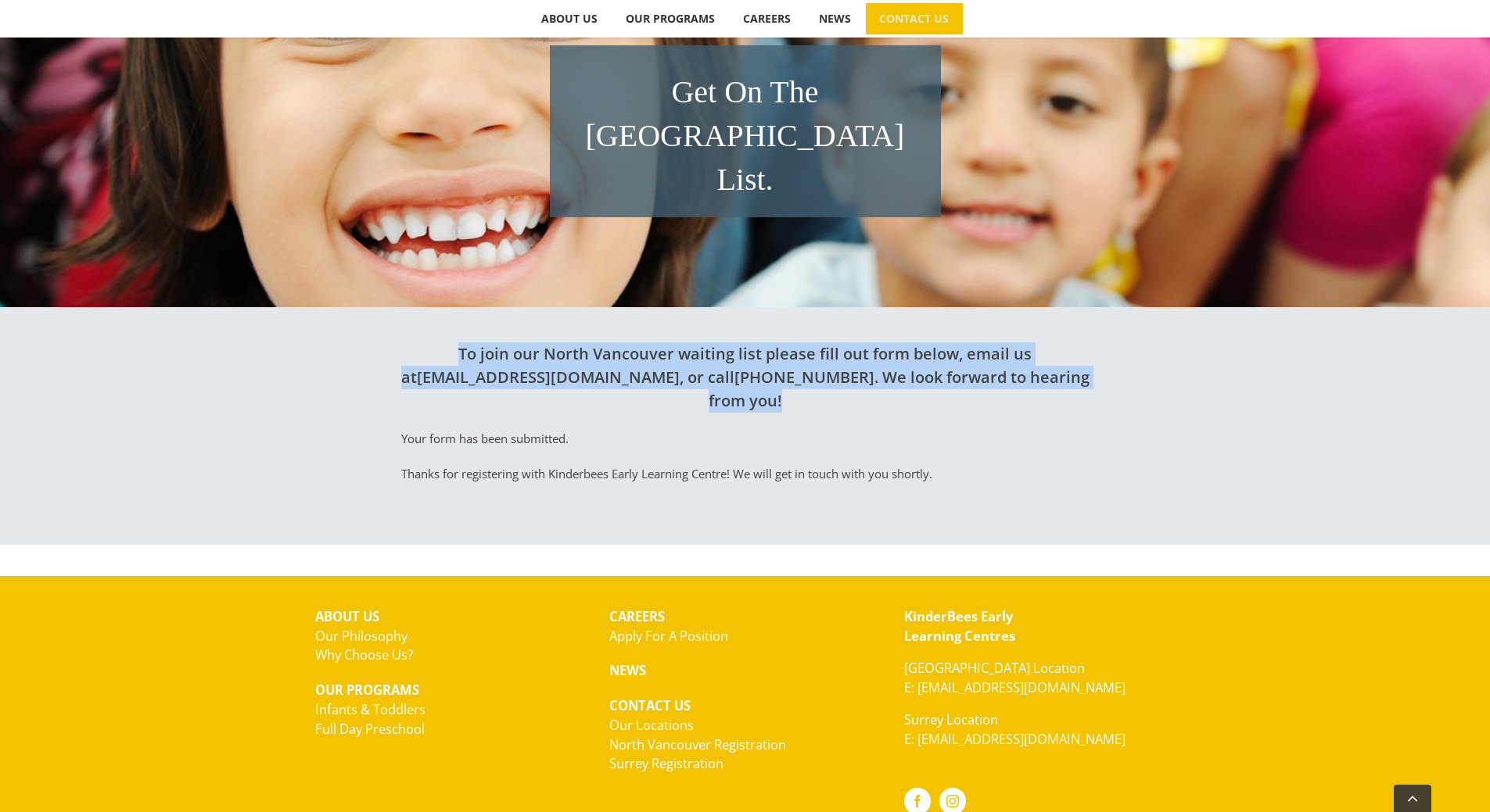
click at [339, 307] on div "To join our North Vancouver waiting list please fill out form below, email us a…" at bounding box center [744, 418] width 860 height 223
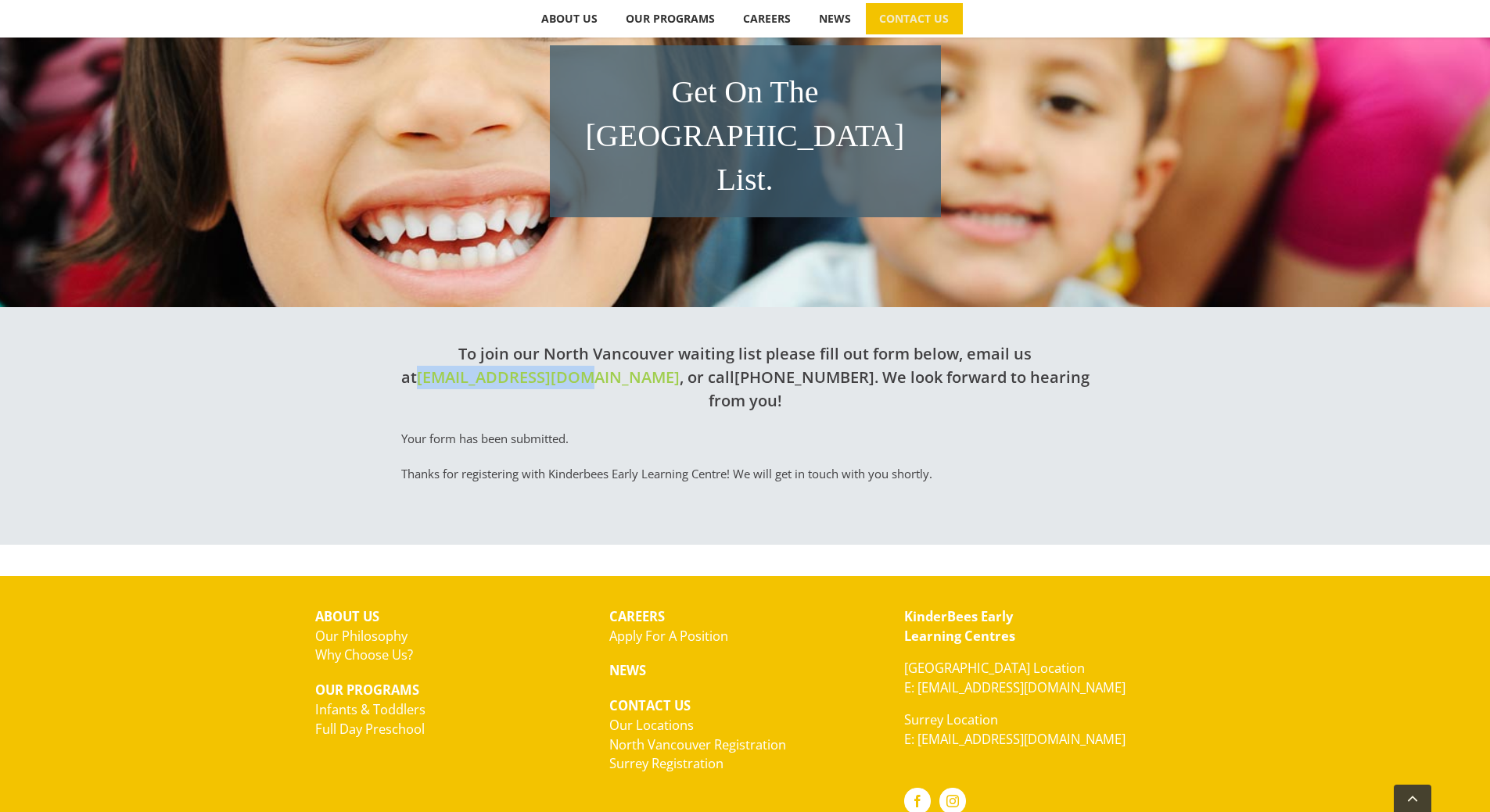
drag, startPoint x: 428, startPoint y: 336, endPoint x: 595, endPoint y: 342, distance: 167.1
click at [595, 342] on h2 "To join our North Vancouver waiting list please fill out form below, email us a…" at bounding box center [745, 377] width 688 height 70
copy link "[EMAIL_ADDRESS][DOMAIN_NAME]"
